Goal: Navigation & Orientation: Find specific page/section

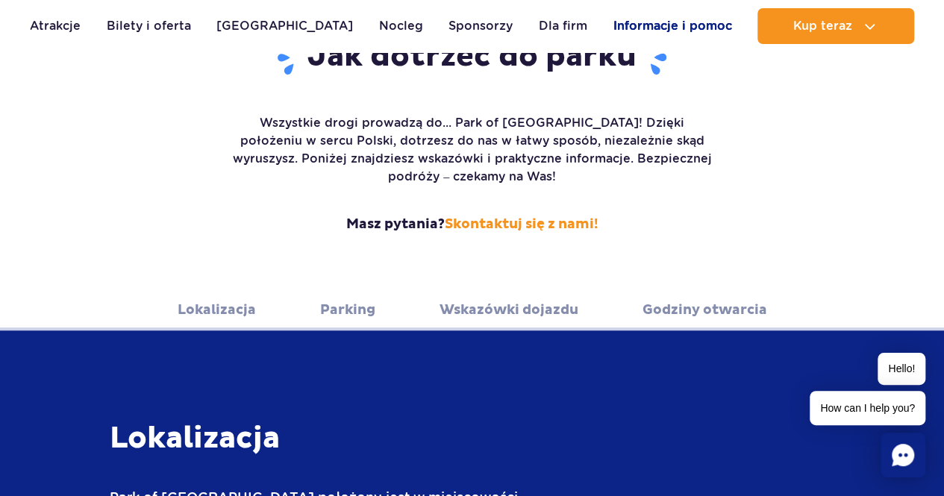
scroll to position [240, 0]
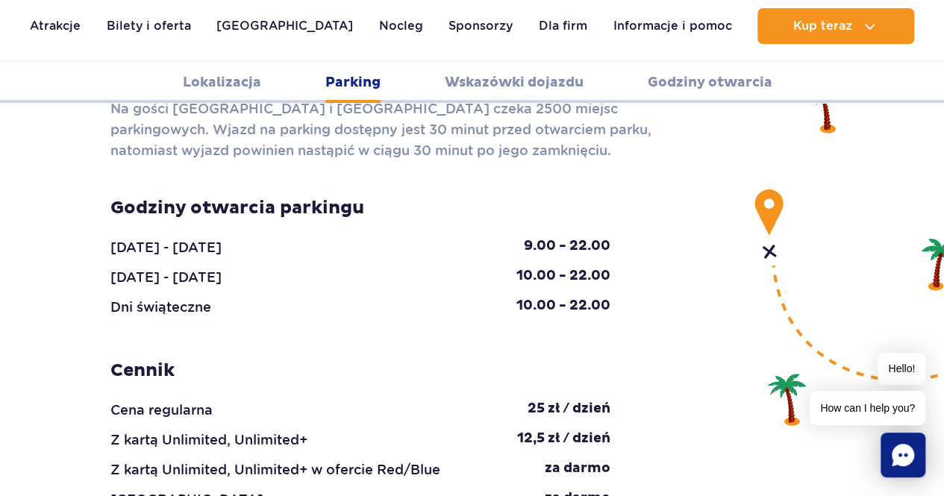
scroll to position [1463, 0]
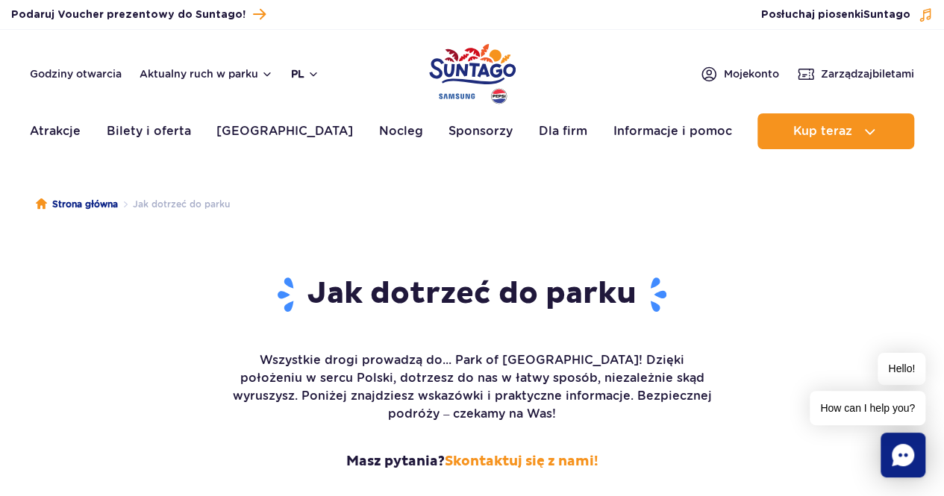
click at [310, 72] on button "pl" at bounding box center [305, 73] width 28 height 15
click at [322, 147] on ul "PL EN UA" at bounding box center [315, 136] width 46 height 69
click at [309, 141] on button "EN" at bounding box center [313, 136] width 43 height 15
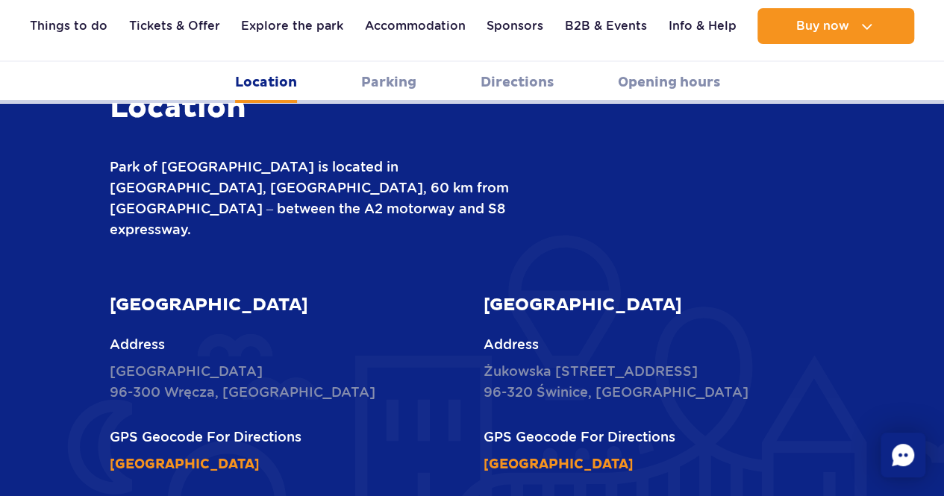
scroll to position [358, 0]
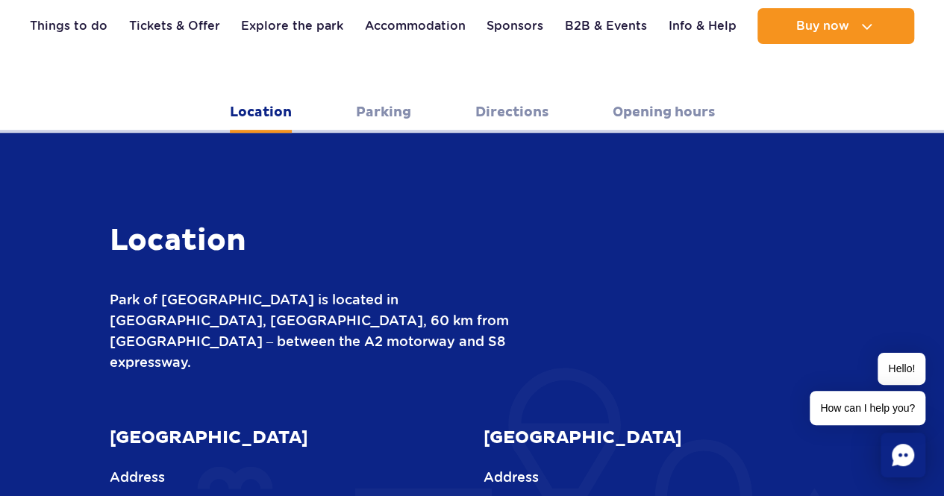
scroll to position [424, 0]
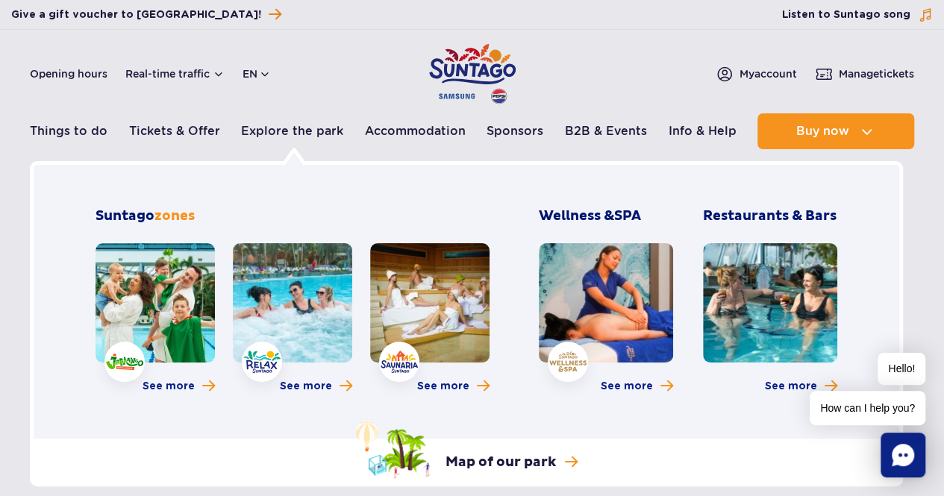
click at [164, 464] on div "Explore the park Jamango zone Relax zone Saunaria zone Wellness & SPA Restauran…" at bounding box center [466, 323] width 873 height 325
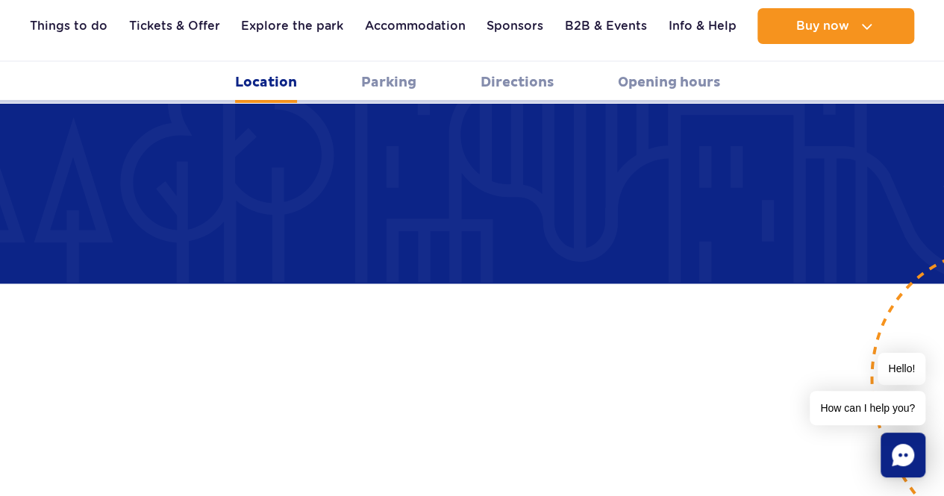
scroll to position [950, 0]
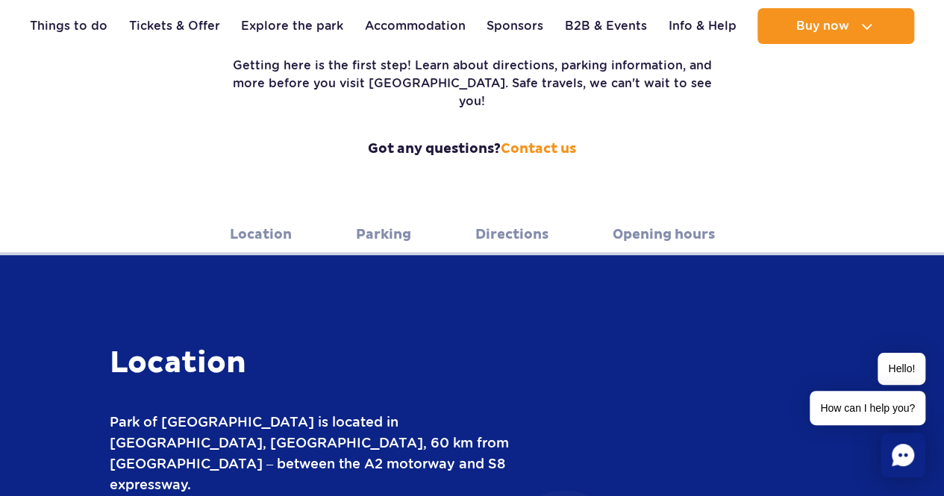
scroll to position [293, 0]
